Goal: Transaction & Acquisition: Subscribe to service/newsletter

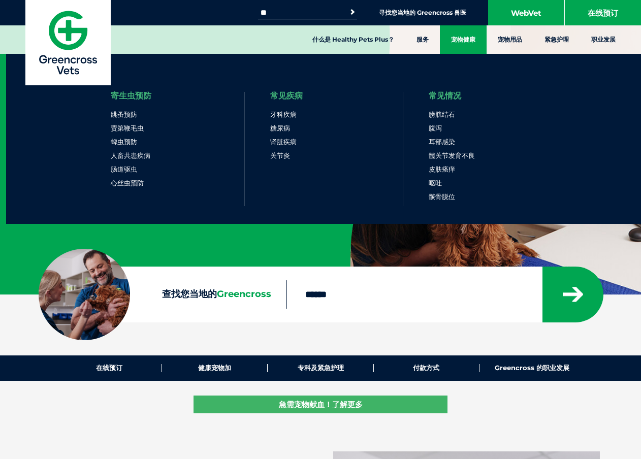
scroll to position [152, 0]
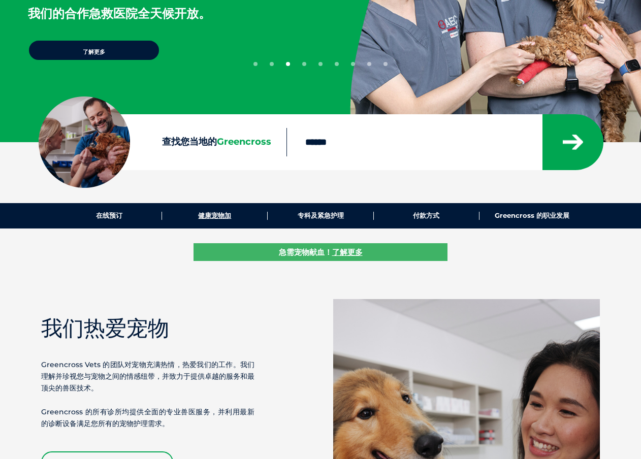
click at [223, 219] on font "健康宠物加" at bounding box center [214, 215] width 33 height 8
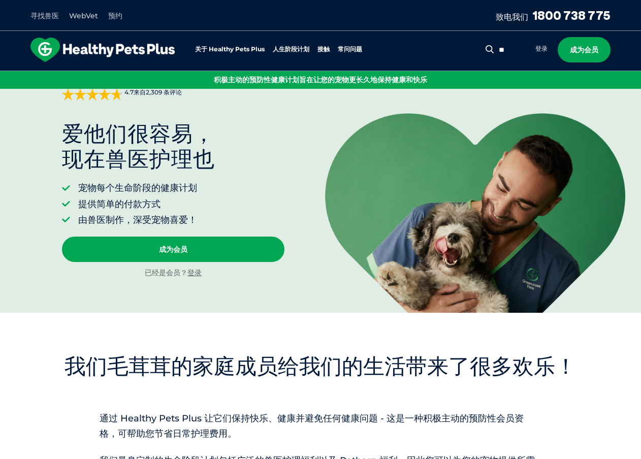
scroll to position [102, 0]
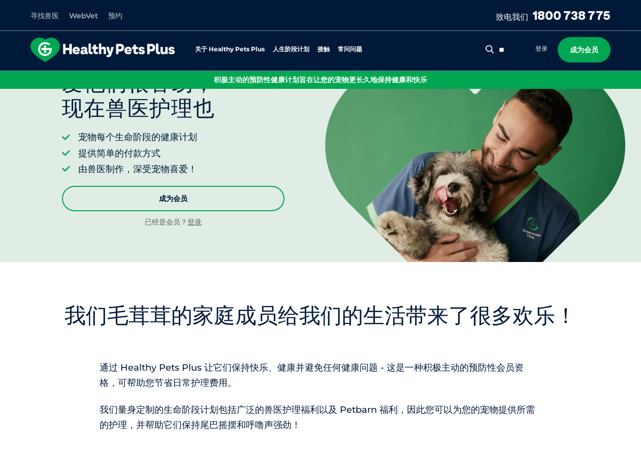
click at [198, 200] on link "成为会员" at bounding box center [173, 198] width 222 height 25
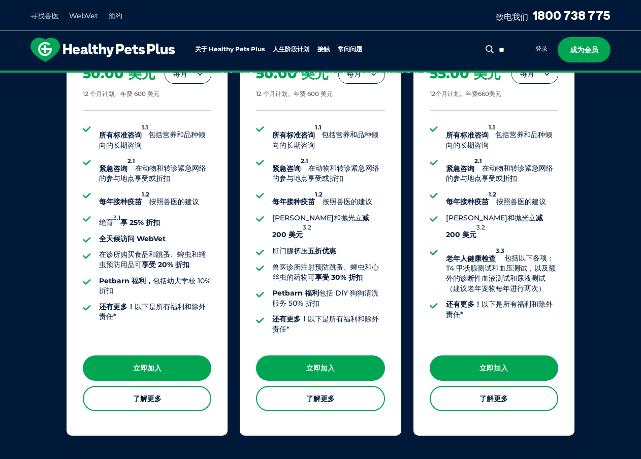
scroll to position [839, 0]
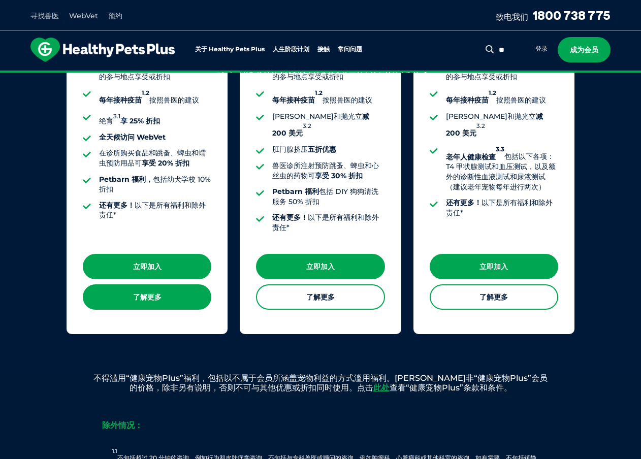
click at [179, 303] on link "了解更多" at bounding box center [147, 296] width 128 height 25
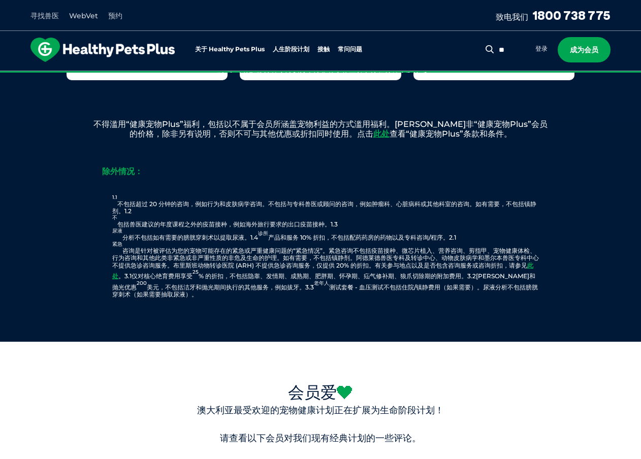
scroll to position [889, 0]
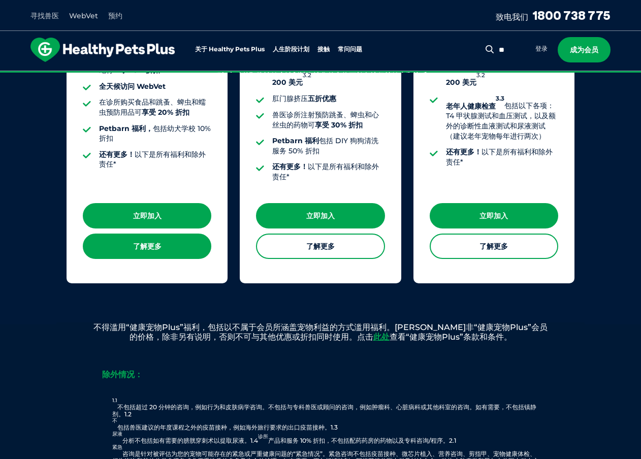
click at [143, 248] on font "了解更多" at bounding box center [147, 246] width 28 height 9
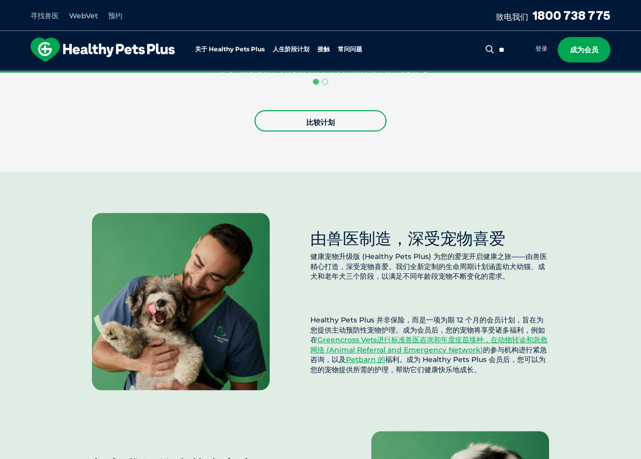
scroll to position [812, 0]
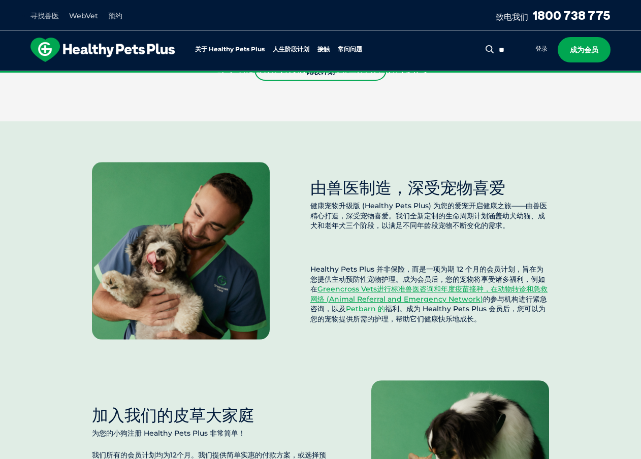
click at [81, 132] on div "由兽医制造，深受宠物喜爱 健康宠物升级版 (Healthy Pets Plus) 为您的爱宠开启健康之旅——由兽医精心打造，深受宠物喜爱。我们全新定制的生命周…" at bounding box center [320, 359] width 641 height 477
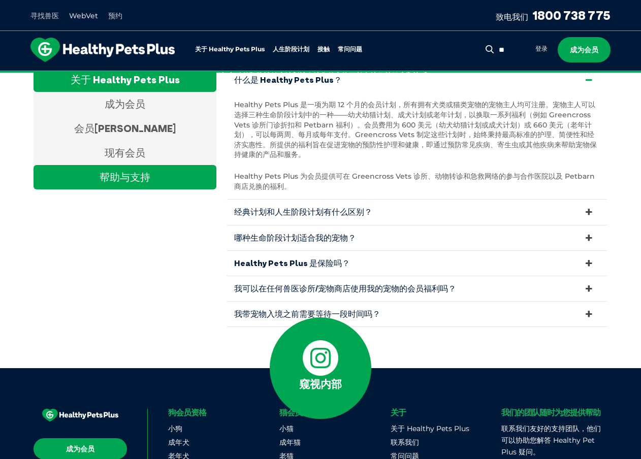
scroll to position [3300, 0]
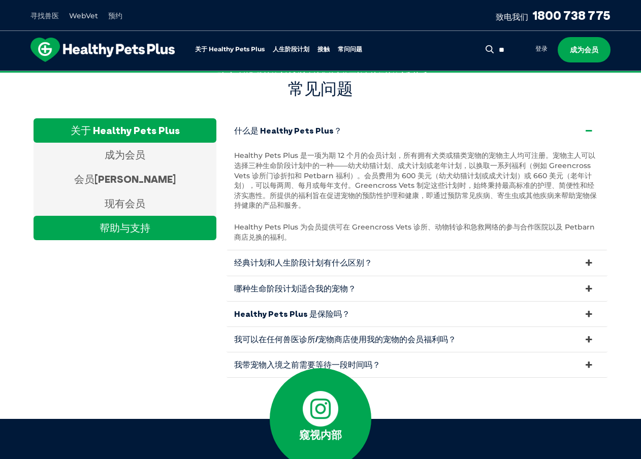
click at [153, 216] on div "帮助与支持" at bounding box center [125, 228] width 183 height 24
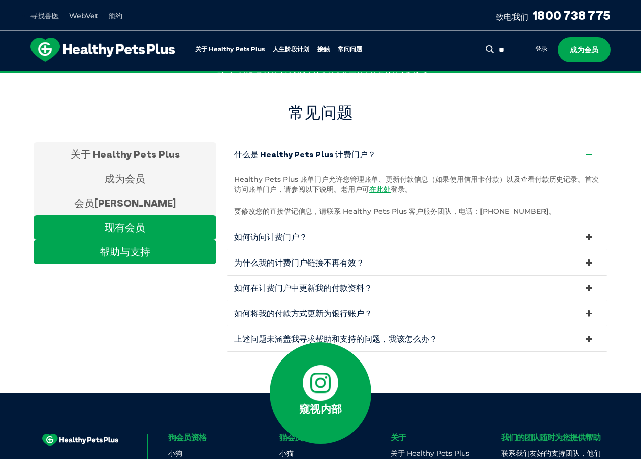
click at [145, 221] on font "现有会员" at bounding box center [125, 227] width 41 height 13
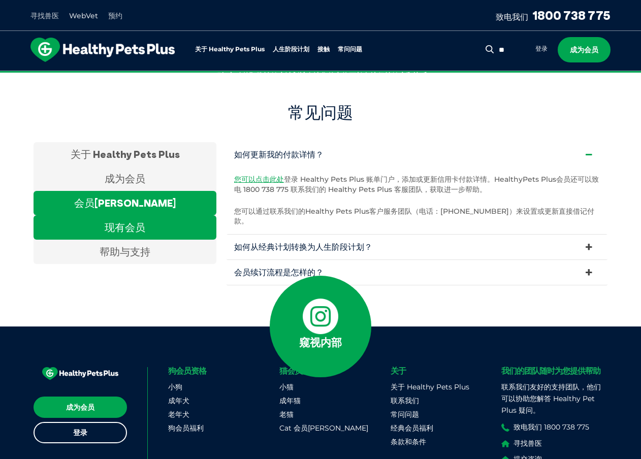
click at [145, 196] on font "会员福利" at bounding box center [125, 202] width 102 height 13
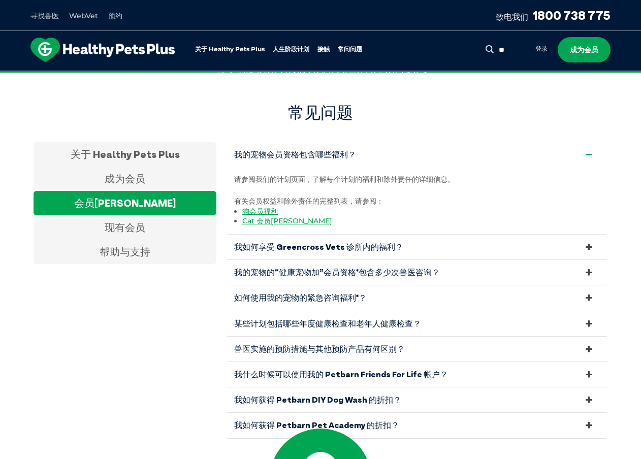
scroll to position [3327, 0]
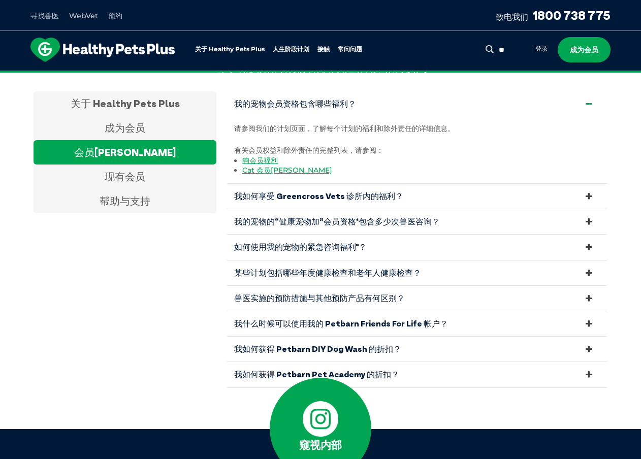
click at [373, 216] on font "我的宠物的“健康宠物加”会员资格*包含多少次兽医咨询？" at bounding box center [337, 221] width 206 height 10
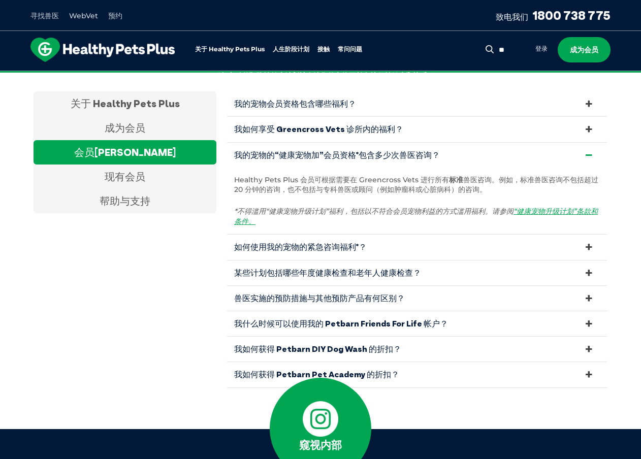
click at [373, 235] on link "如何使用我的宠物的紧急咨询福利*？" at bounding box center [416, 247] width 381 height 25
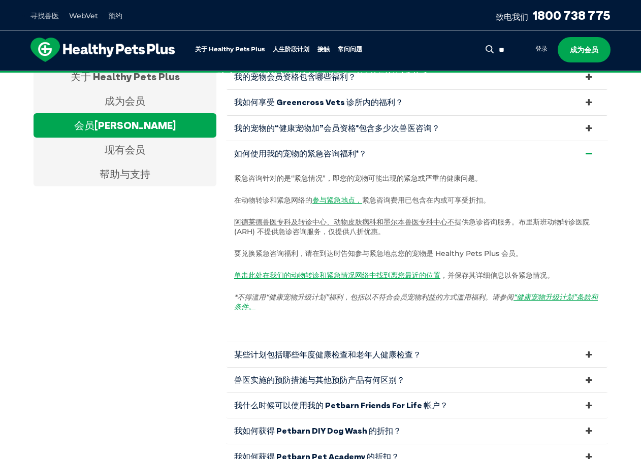
scroll to position [3303, 0]
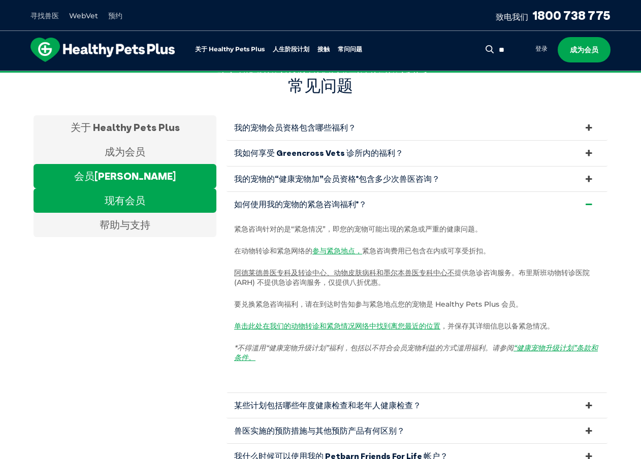
click at [143, 194] on font "现有会员" at bounding box center [125, 200] width 41 height 13
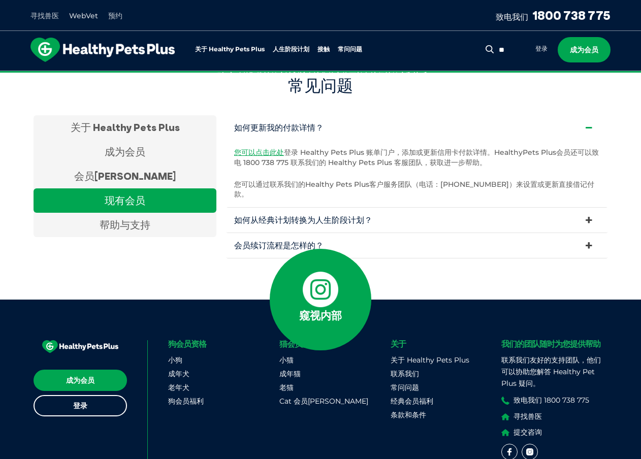
click at [253, 240] on font "会员续订流程是怎样的？" at bounding box center [278, 245] width 89 height 10
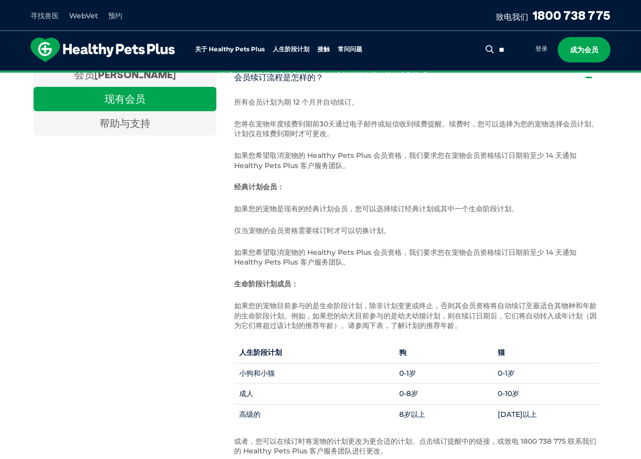
scroll to position [3456, 0]
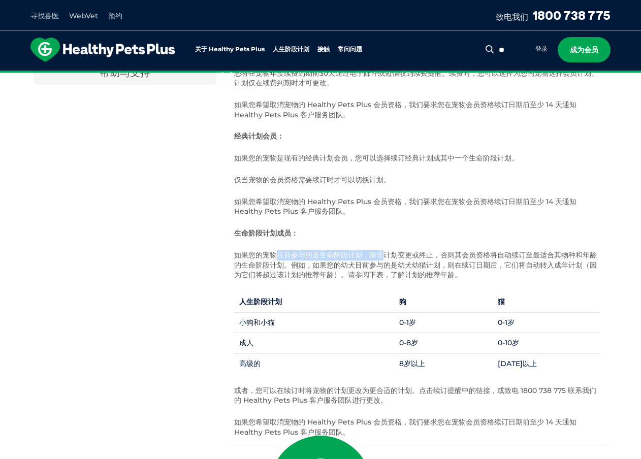
drag, startPoint x: 282, startPoint y: 239, endPoint x: 386, endPoint y: 236, distance: 104.1
click at [384, 250] on font "如果您的宠物目前参与的是生命阶段计划，除非计划变更或终止，否则其会员资格将自动续订至最适合其物种和年龄的生命阶段计划。例如，如果您的幼犬目前参与的是幼犬幼猫计…" at bounding box center [415, 264] width 362 height 29
click at [409, 250] on font "如果您的宠物目前参与的是生命阶段计划，除非计划变更或终止，否则其会员资格将自动续订至最适合其物种和年龄的生命阶段计划。例如，如果您的幼犬目前参与的是幼犬幼猫计…" at bounding box center [415, 264] width 362 height 29
drag, startPoint x: 496, startPoint y: 236, endPoint x: 534, endPoint y: 236, distance: 37.6
click at [534, 250] on font "如果您的宠物目前参与的是生命阶段计划，除非计划变更或终止，否则其会员资格将自动续订至最适合其物种和年龄的生命阶段计划。例如，如果您的幼犬目前参与的是幼犬幼猫计…" at bounding box center [415, 264] width 362 height 29
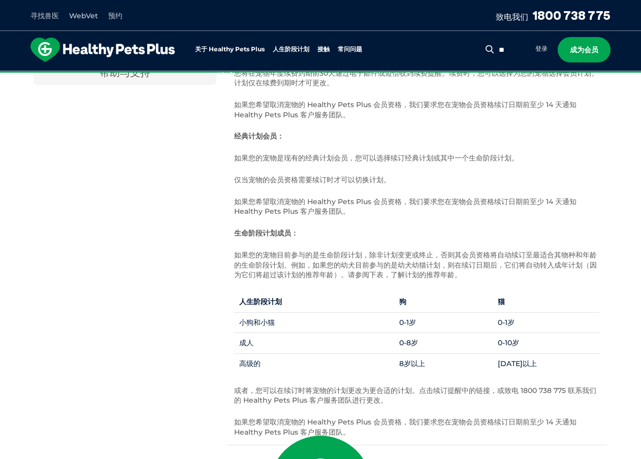
click at [538, 250] on font "如果您的宠物目前参与的是生命阶段计划，除非计划变更或终止，否则其会员资格将自动续订至最适合其物种和年龄的生命阶段计划。例如，如果您的幼犬目前参与的是幼犬幼猫计…" at bounding box center [415, 264] width 362 height 29
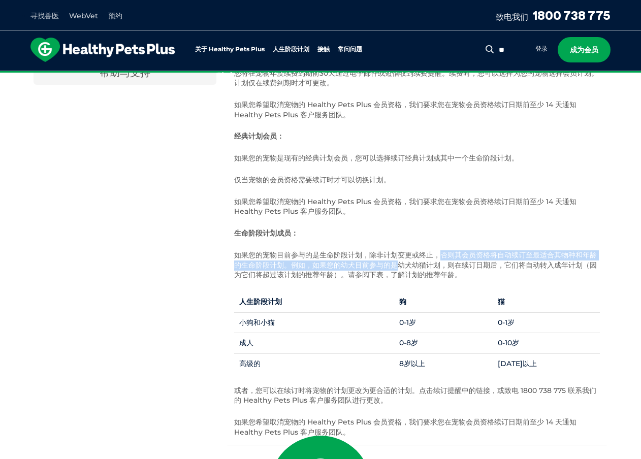
drag, startPoint x: 441, startPoint y: 237, endPoint x: 401, endPoint y: 246, distance: 41.1
click at [401, 250] on font "如果您的宠物目前参与的是生命阶段计划，除非计划变更或终止，否则其会员资格将自动续订至最适合其物种和年龄的生命阶段计划。例如，如果您的幼犬目前参与的是幼犬幼猫计…" at bounding box center [415, 264] width 362 height 29
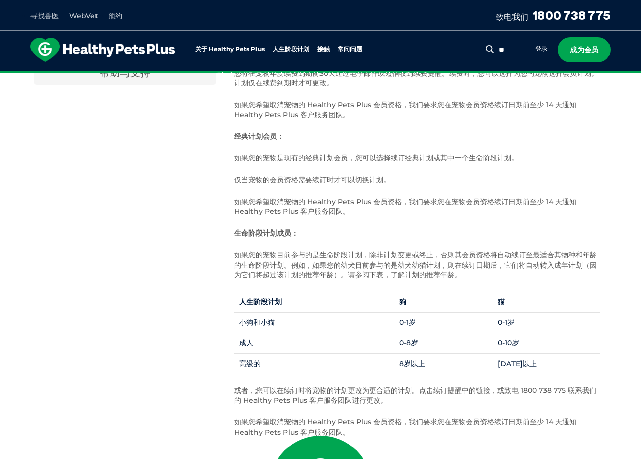
click at [424, 222] on div "所有会员计划为期 12 个月并自动续订。 您将在宠物年度续费到期前30天通过电子邮件或短信收到续费提醒。续费时，您可以选择为您的宠物选择会员计划。计划仅在续费…" at bounding box center [416, 242] width 381 height 406
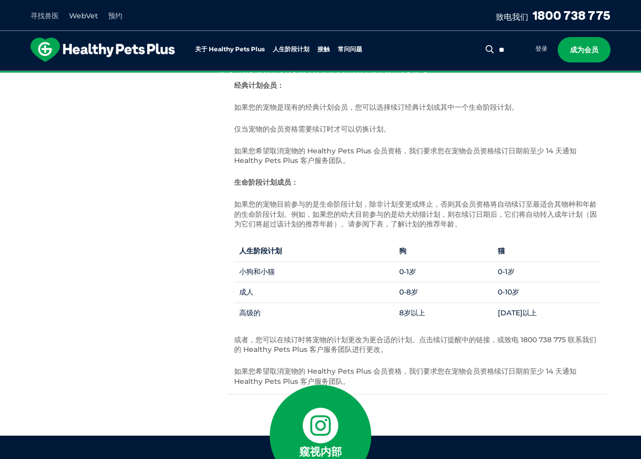
scroll to position [3557, 0]
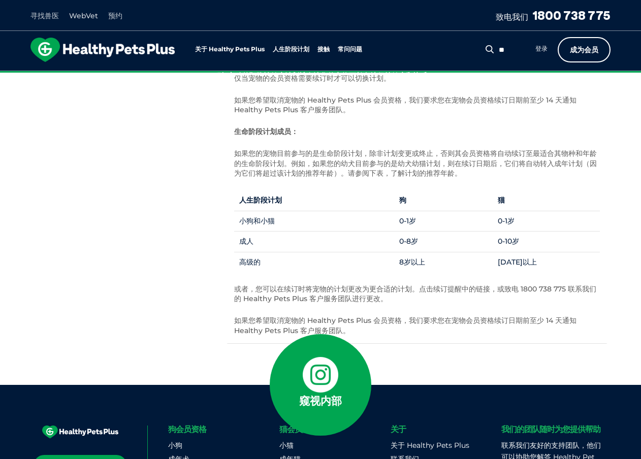
click at [587, 48] on font "成为会员" at bounding box center [584, 49] width 28 height 9
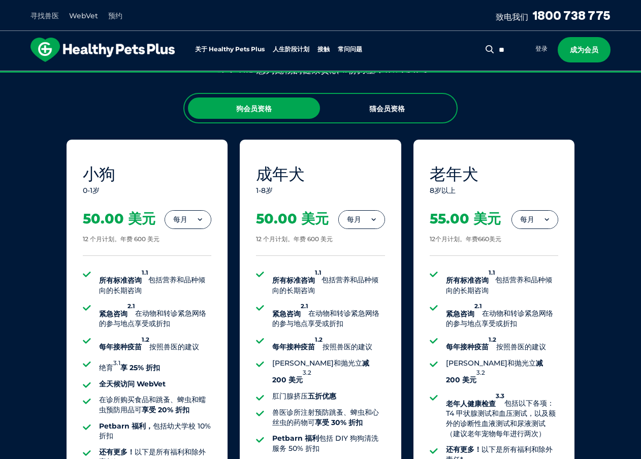
scroll to position [575, 0]
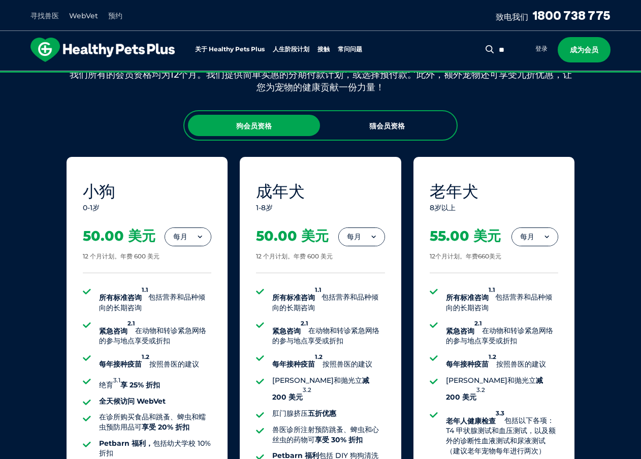
click at [541, 48] on font "登录" at bounding box center [541, 49] width 12 height 8
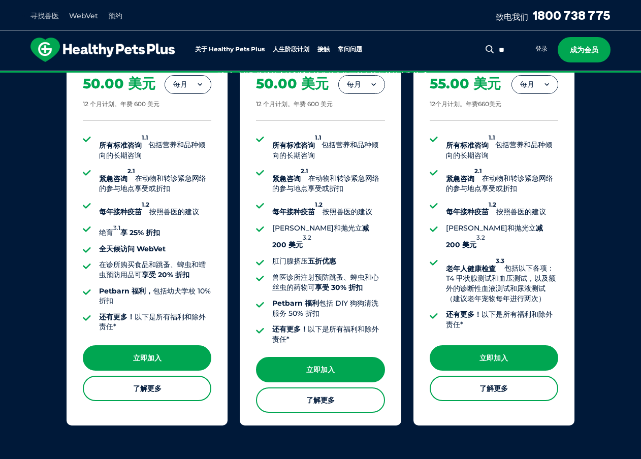
scroll to position [778, 0]
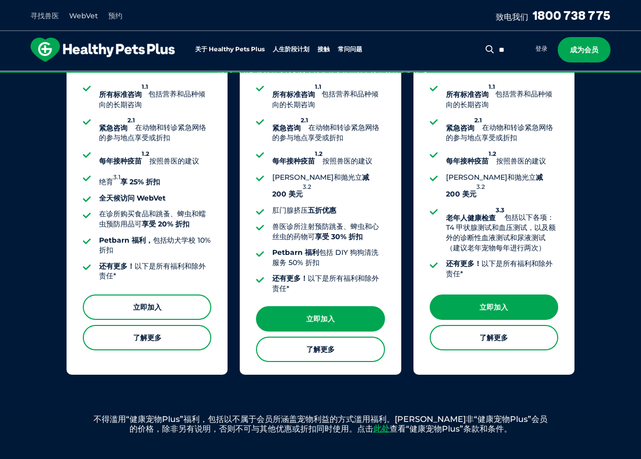
click at [159, 312] on font "立即加入" at bounding box center [147, 306] width 28 height 21
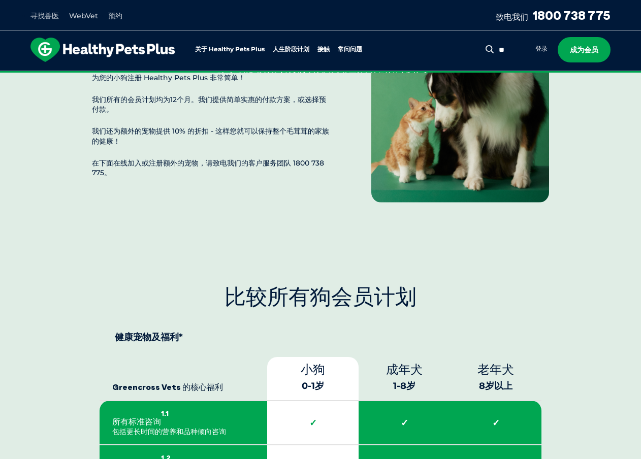
scroll to position [1421, 0]
